Goal: Check status: Check status

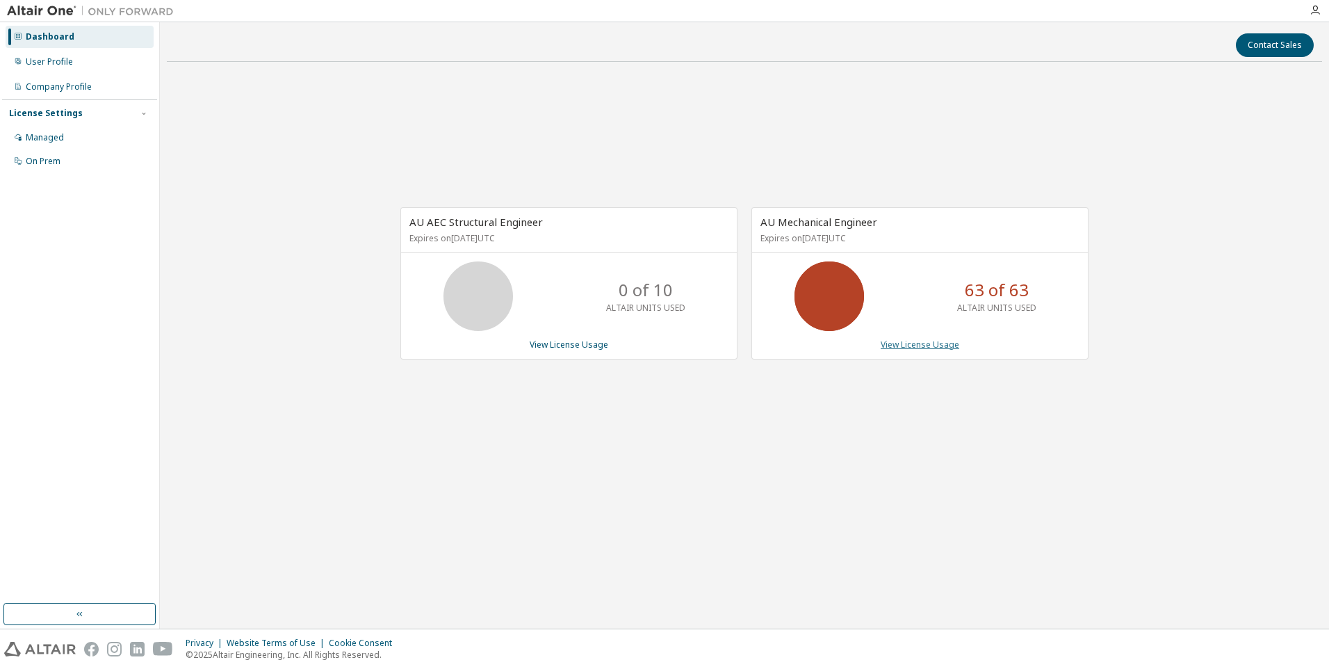
click at [944, 343] on link "View License Usage" at bounding box center [920, 345] width 79 height 12
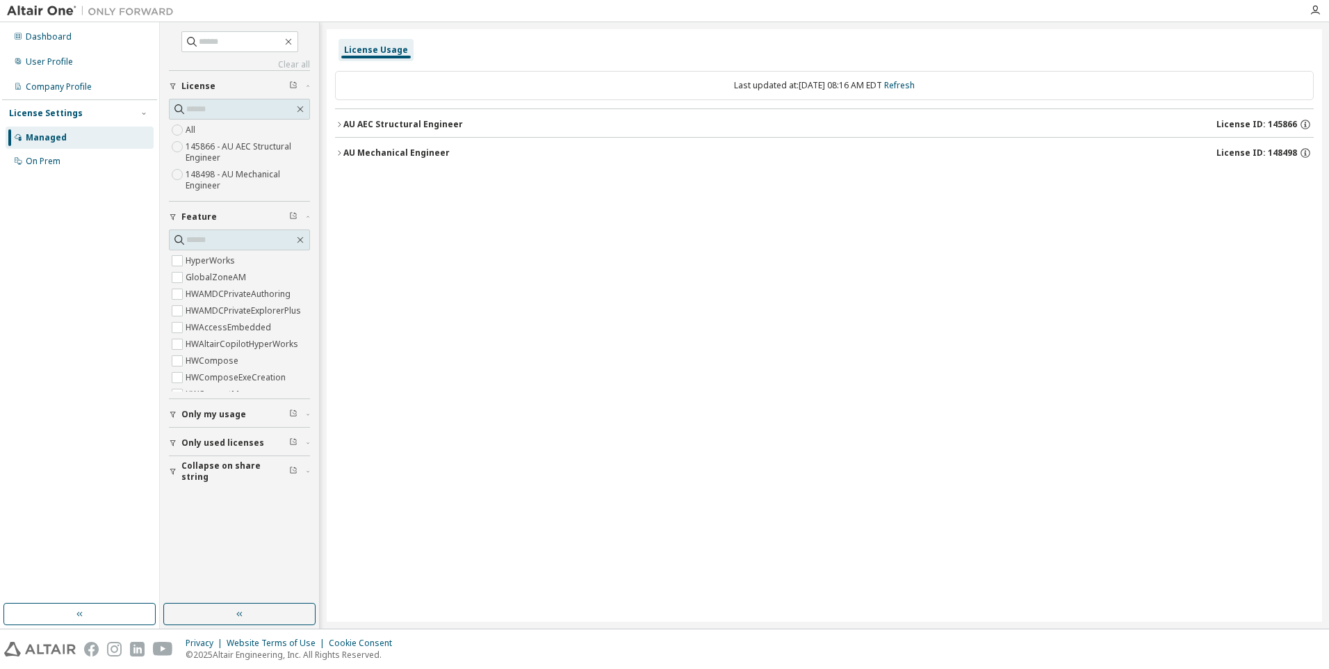
click at [367, 148] on div "AU Mechanical Engineer" at bounding box center [396, 152] width 106 height 11
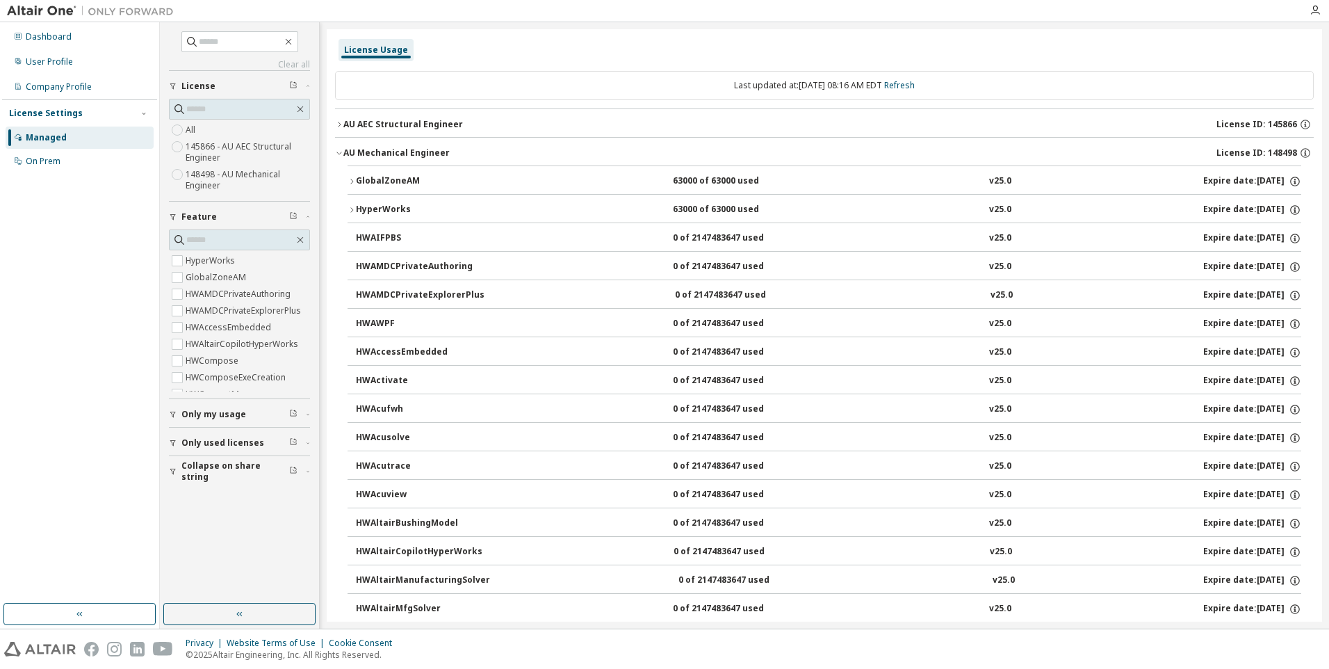
click at [368, 177] on div "GlobalZoneAM" at bounding box center [418, 181] width 125 height 13
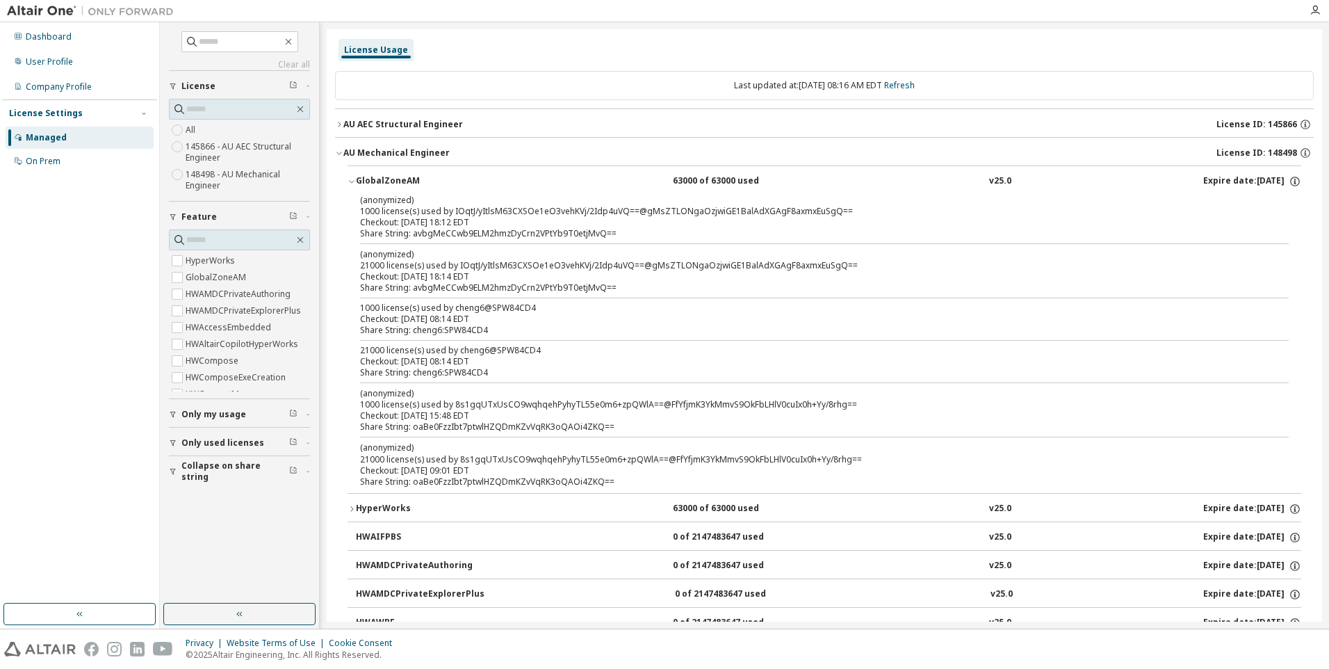
click at [352, 510] on icon "button" at bounding box center [351, 508] width 3 height 5
click at [352, 510] on icon "button" at bounding box center [352, 509] width 8 height 8
click at [352, 510] on icon "button" at bounding box center [351, 508] width 3 height 5
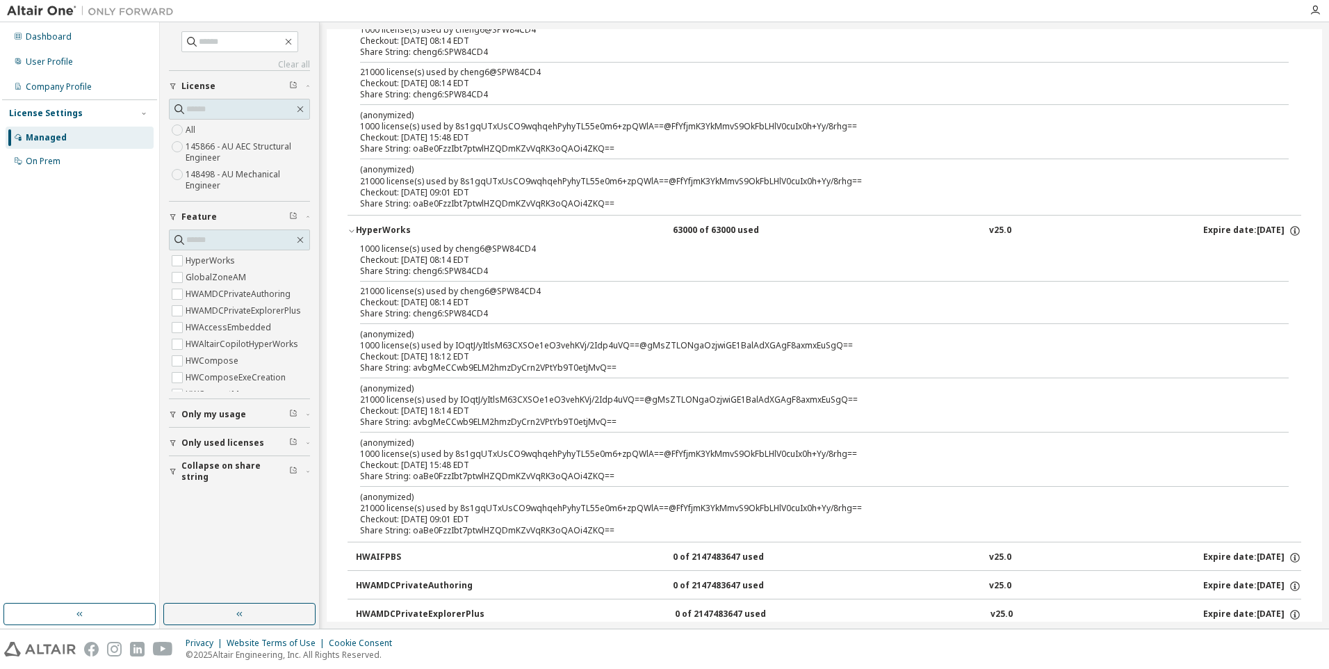
scroll to position [209, 0]
